Goal: Information Seeking & Learning: Compare options

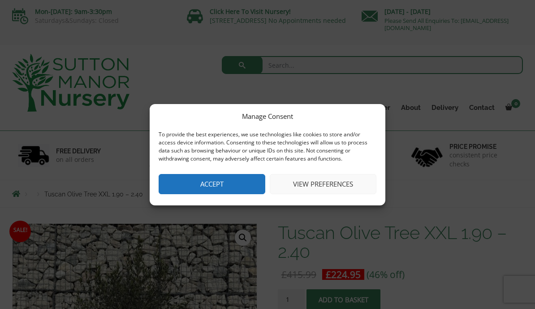
click at [218, 186] on button "Accept" at bounding box center [212, 184] width 107 height 20
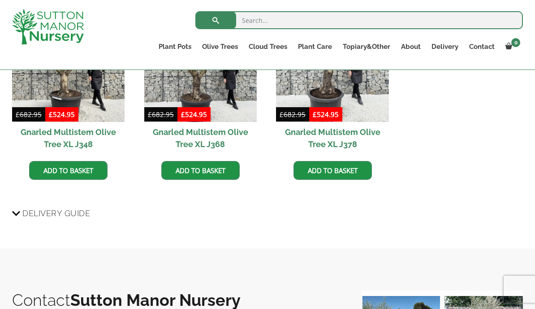
scroll to position [903, 0]
